Goal: Information Seeking & Learning: Learn about a topic

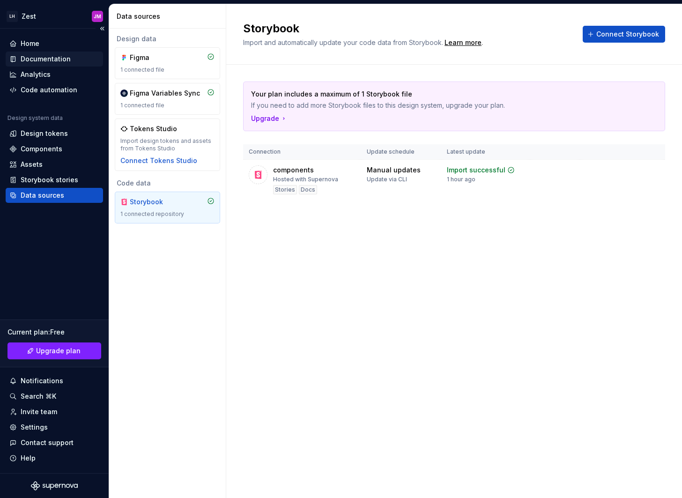
click at [53, 59] on div "Documentation" at bounding box center [46, 58] width 50 height 9
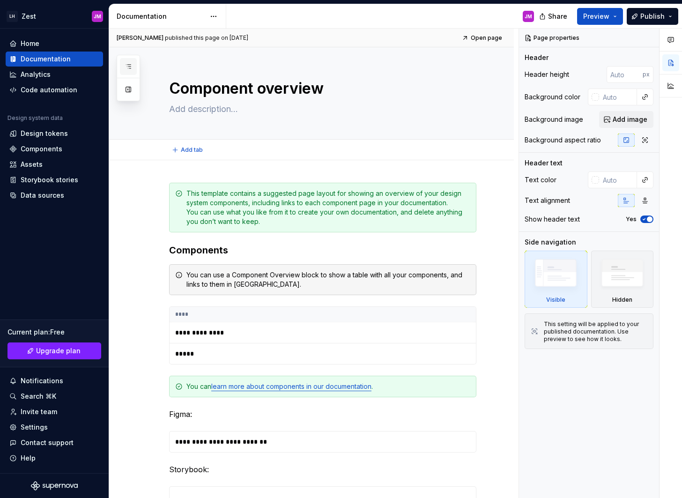
type textarea "*"
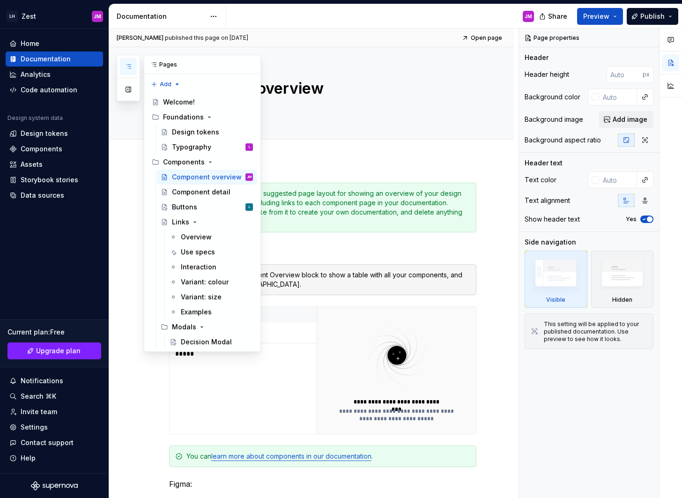
click at [130, 69] on icon "button" at bounding box center [128, 66] width 7 height 7
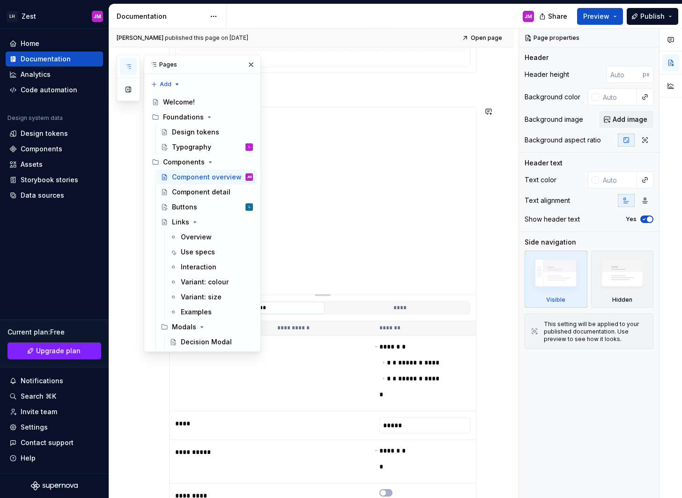
scroll to position [645, 0]
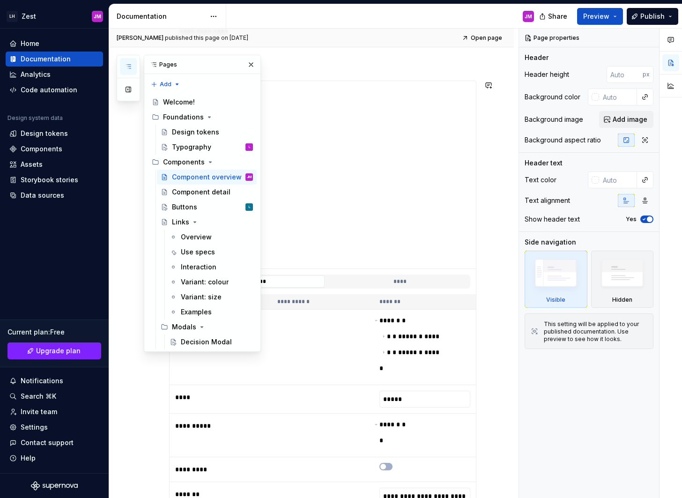
click at [509, 379] on div "**********" at bounding box center [311, 118] width 405 height 1207
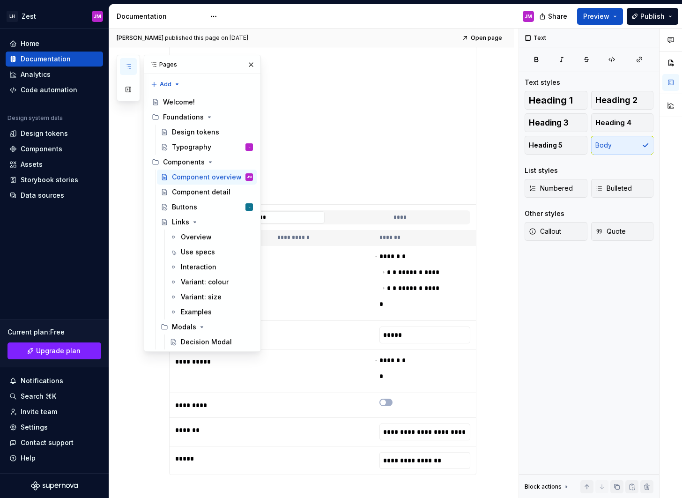
scroll to position [869, 0]
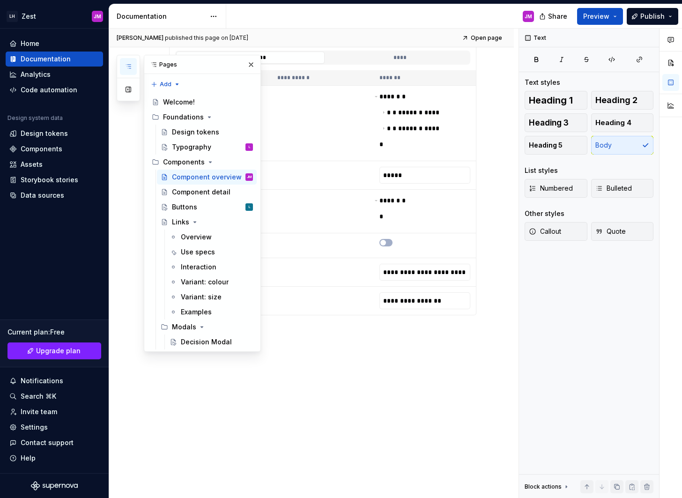
click at [128, 65] on icon "button" at bounding box center [128, 66] width 7 height 7
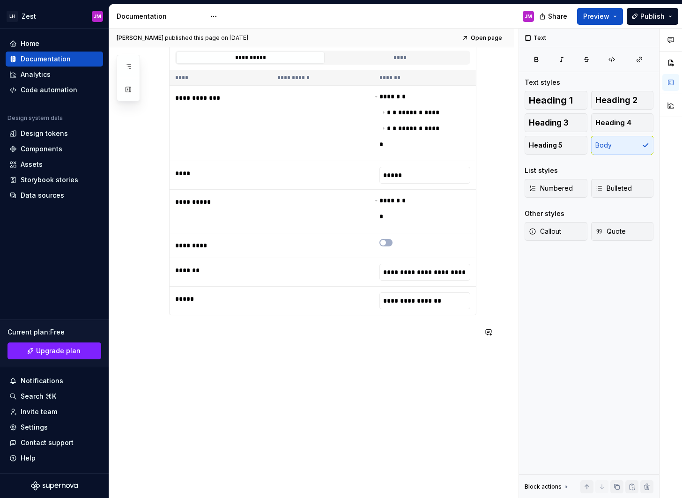
click at [234, 337] on p at bounding box center [322, 332] width 307 height 11
click at [175, 328] on p at bounding box center [322, 332] width 307 height 11
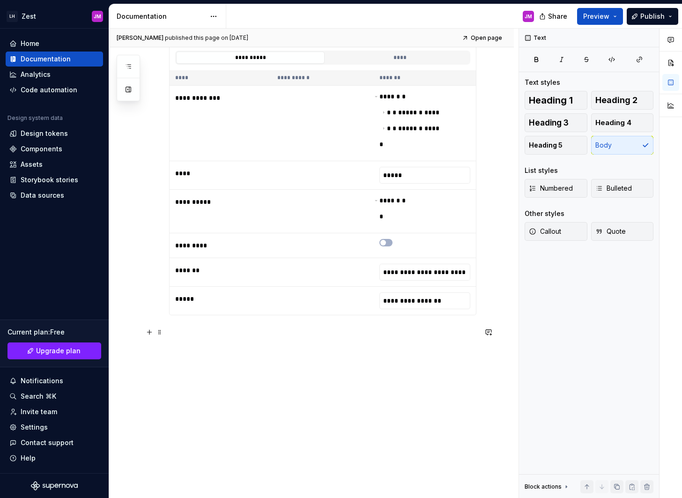
click at [176, 332] on p at bounding box center [322, 332] width 307 height 11
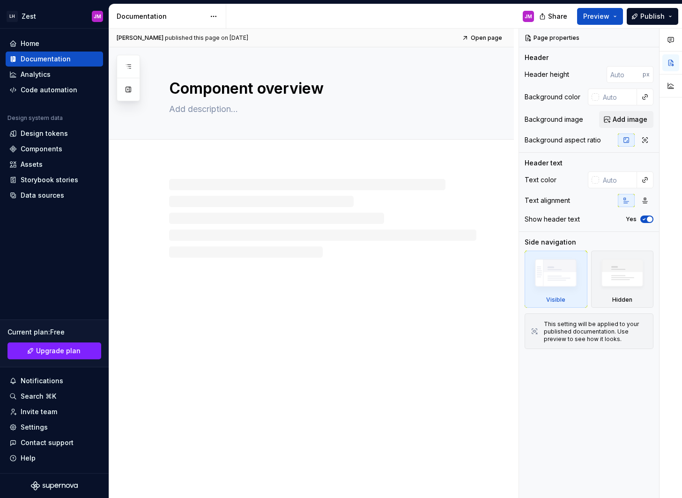
type textarea "*"
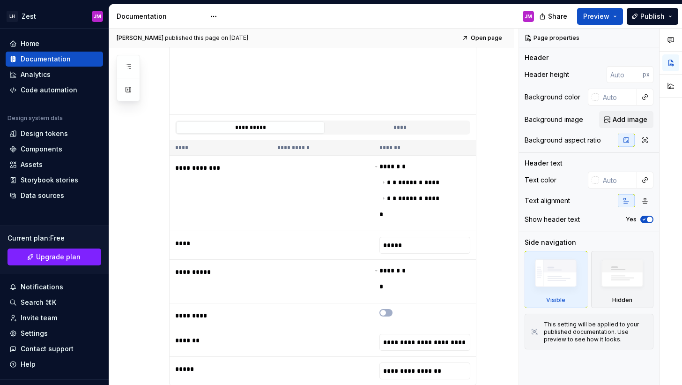
scroll to position [948, 0]
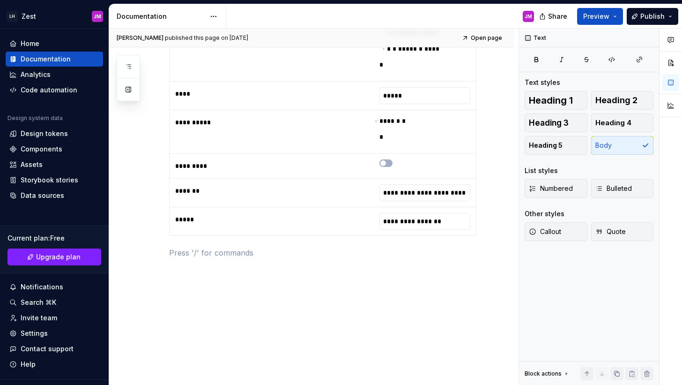
type textarea "*"
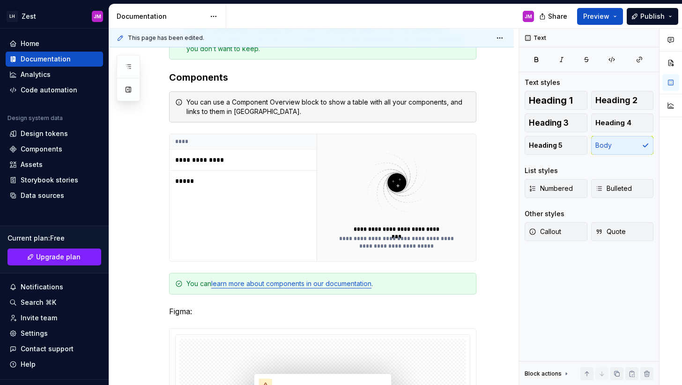
scroll to position [0, 0]
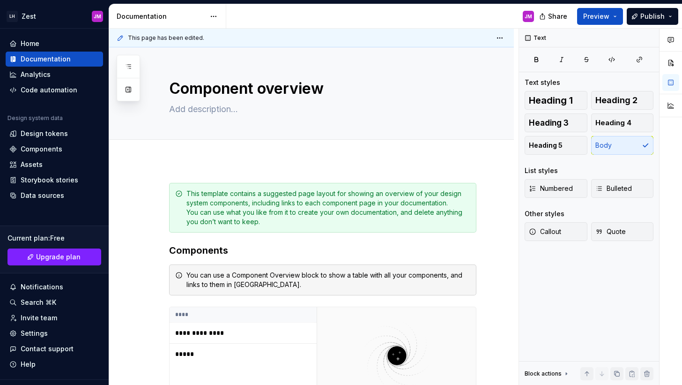
type textarea "*"
click at [43, 180] on div "Storybook stories" at bounding box center [50, 179] width 58 height 9
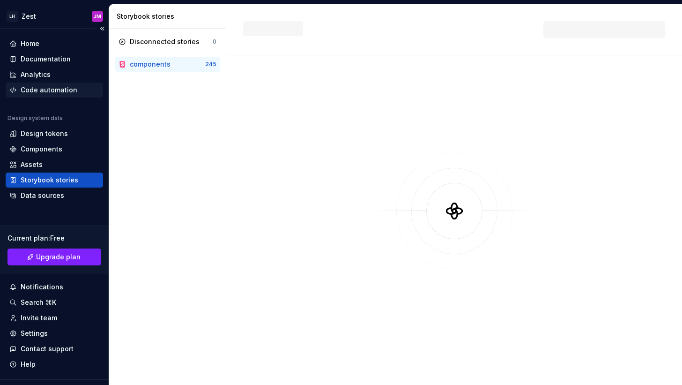
click at [52, 89] on div "Code automation" at bounding box center [49, 89] width 57 height 9
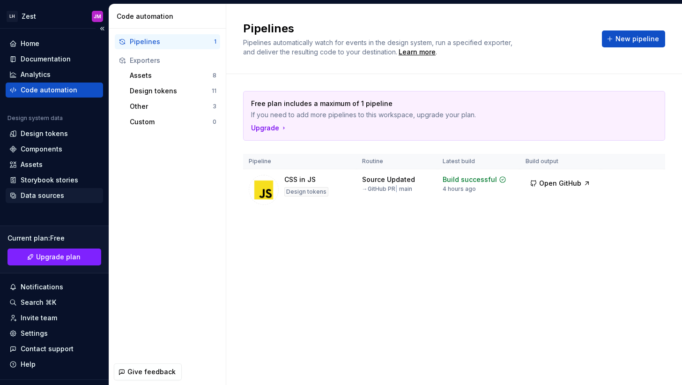
click at [48, 191] on div "Data sources" at bounding box center [43, 195] width 44 height 9
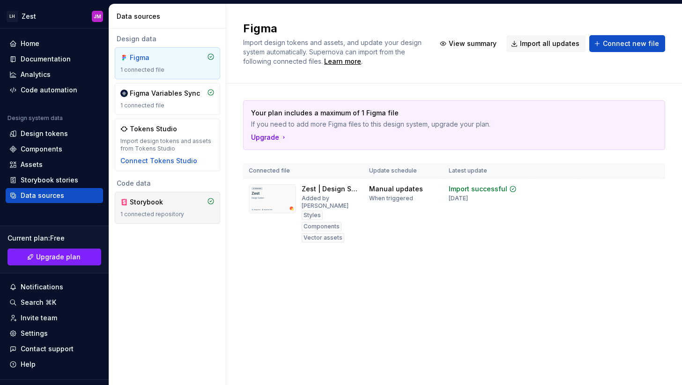
click at [177, 205] on div "Storybook" at bounding box center [167, 201] width 94 height 9
